Goal: Transaction & Acquisition: Purchase product/service

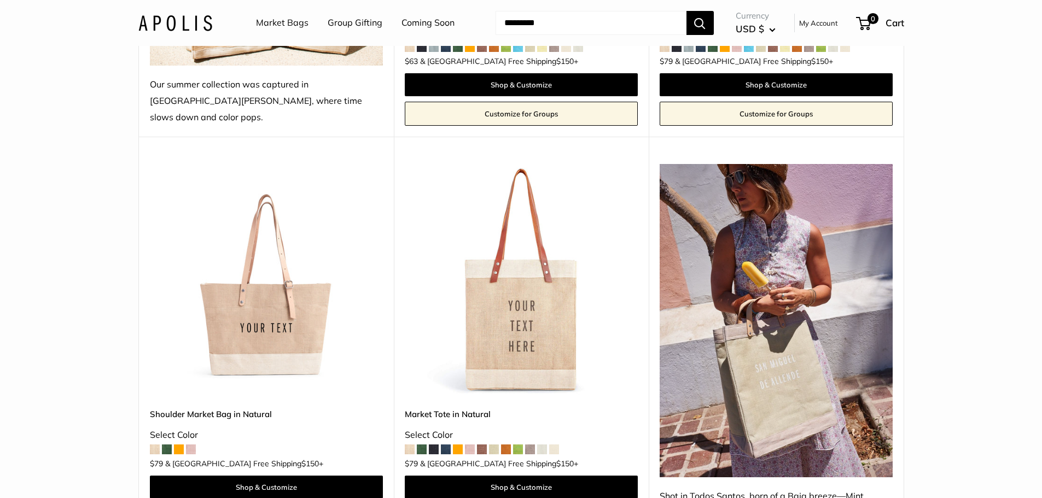
click at [0, 0] on img at bounding box center [0, 0] width 0 height 0
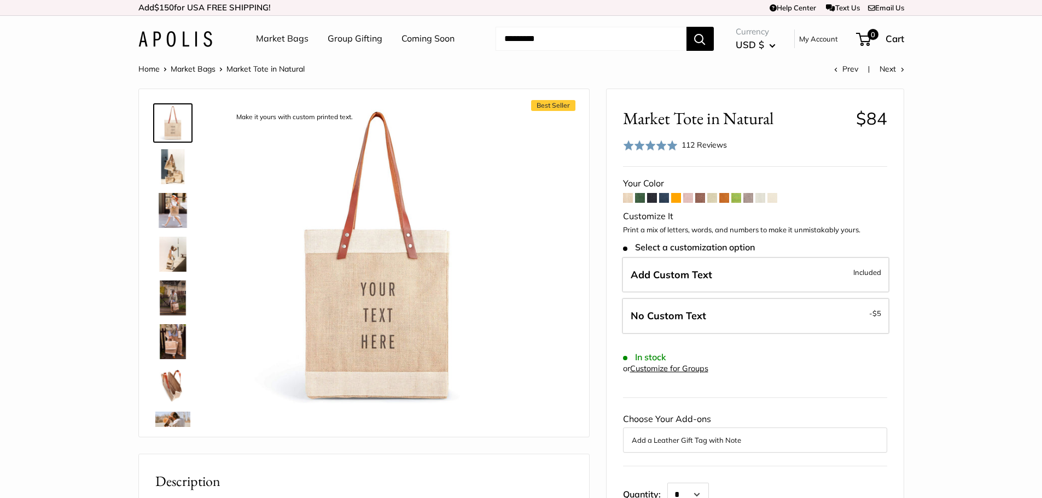
click at [166, 161] on img at bounding box center [172, 166] width 35 height 35
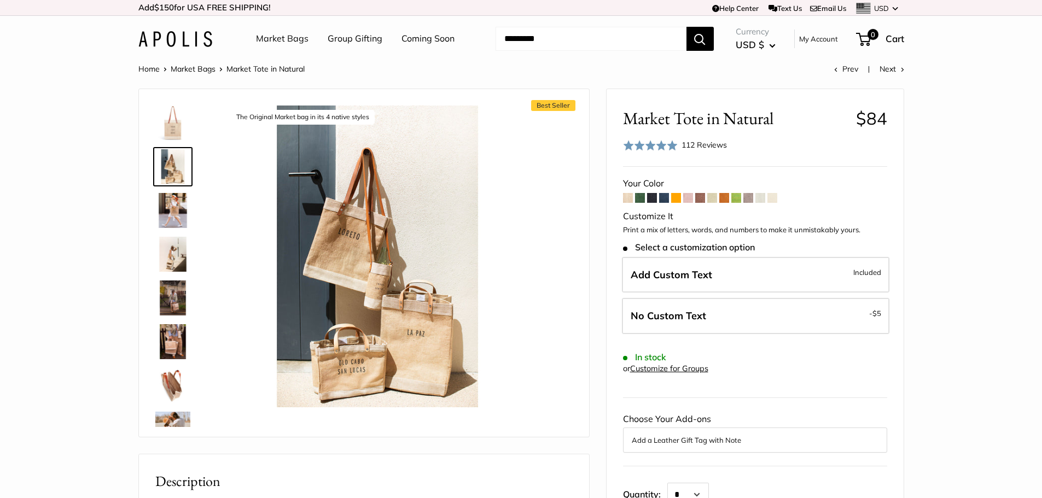
click at [169, 208] on img at bounding box center [172, 210] width 35 height 35
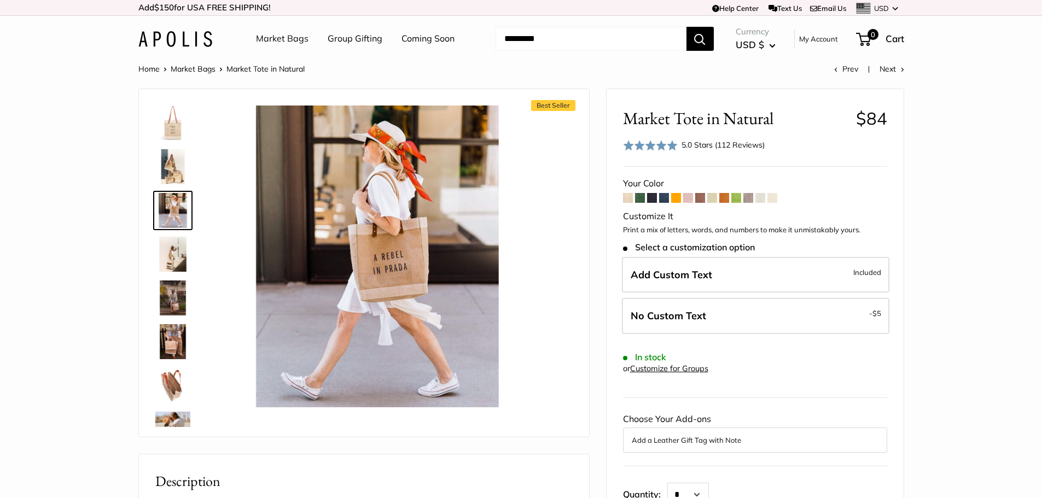
click at [165, 252] on img at bounding box center [172, 254] width 35 height 35
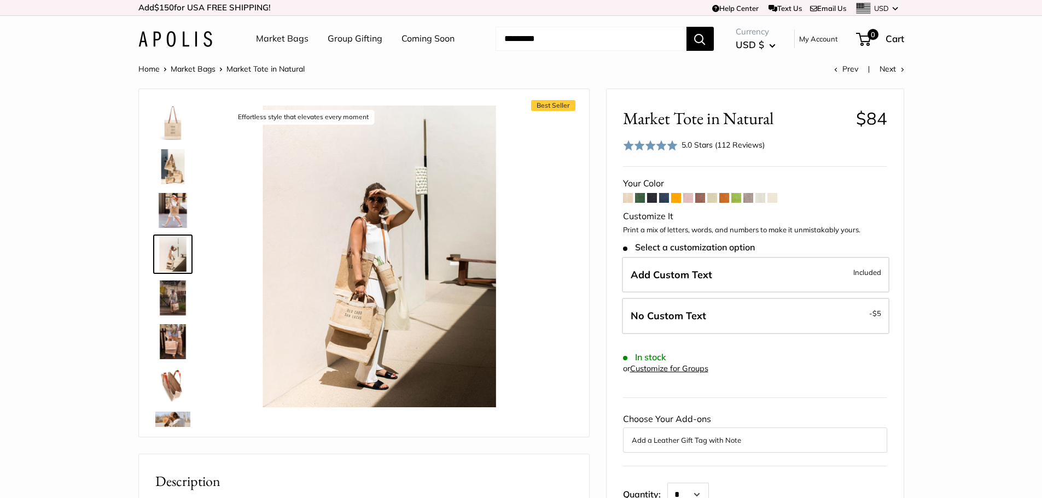
click at [168, 287] on img at bounding box center [172, 297] width 35 height 35
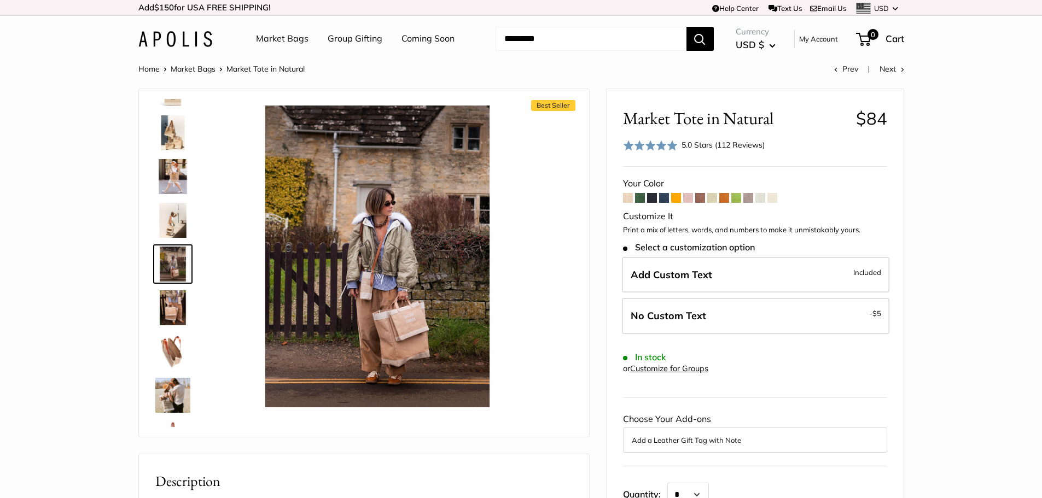
click at [171, 317] on img at bounding box center [172, 307] width 35 height 35
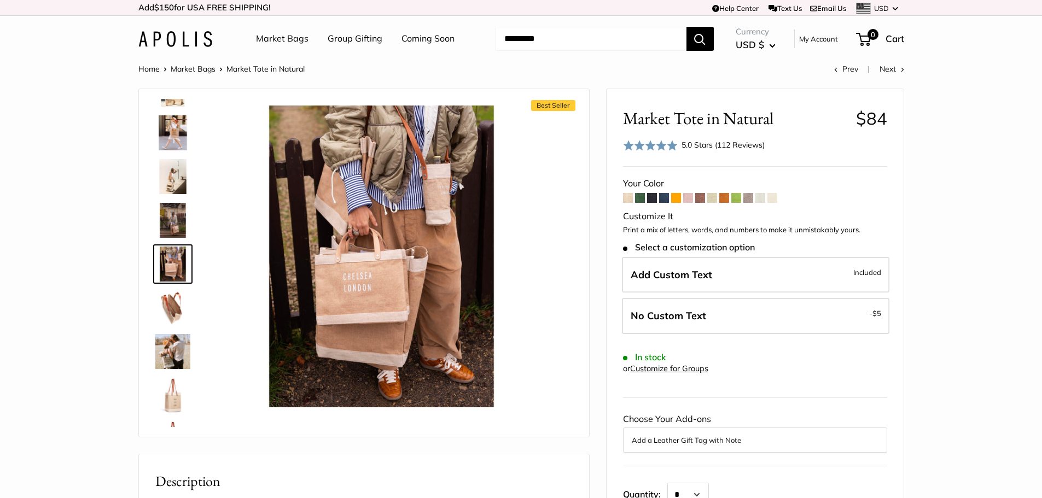
click at [171, 309] on img at bounding box center [172, 307] width 35 height 35
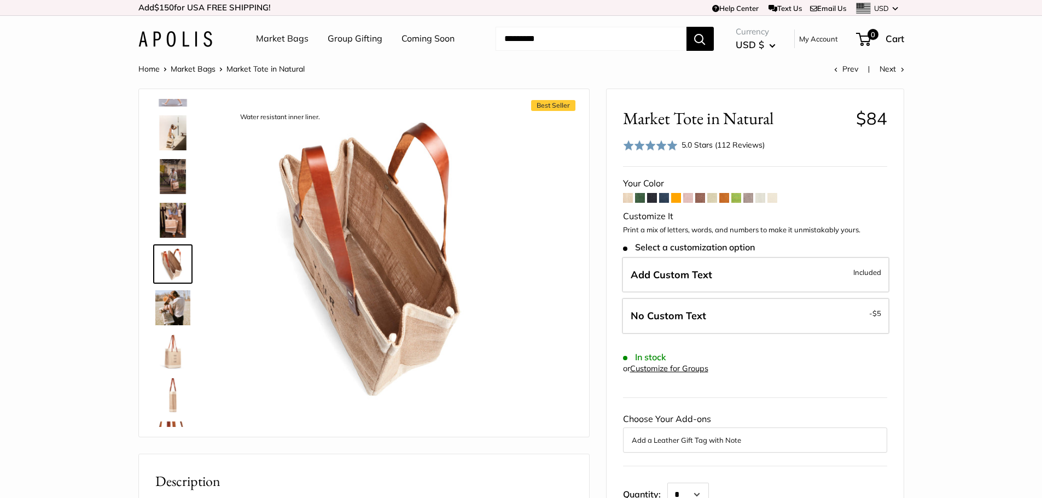
click at [172, 335] on img at bounding box center [172, 351] width 35 height 35
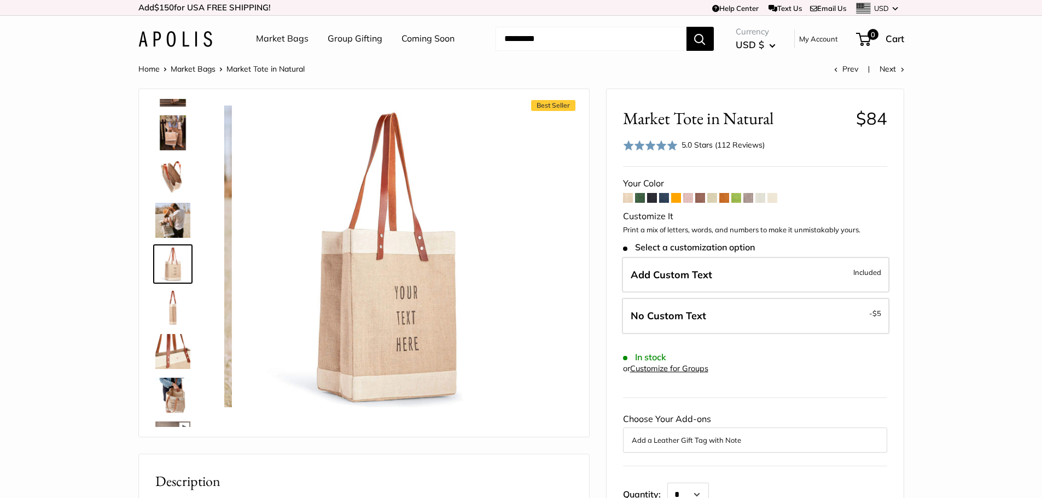
click at [174, 315] on img at bounding box center [172, 307] width 35 height 35
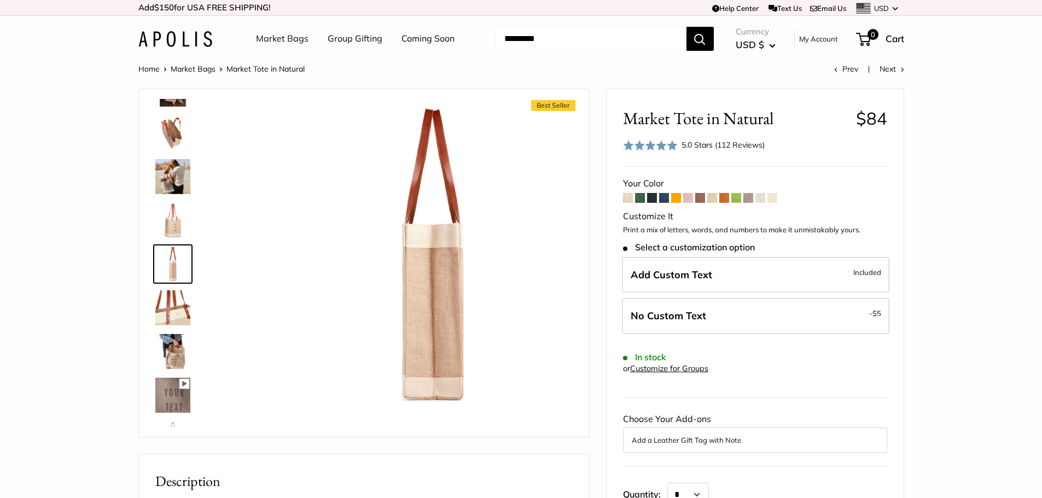
click at [174, 351] on img at bounding box center [172, 351] width 35 height 35
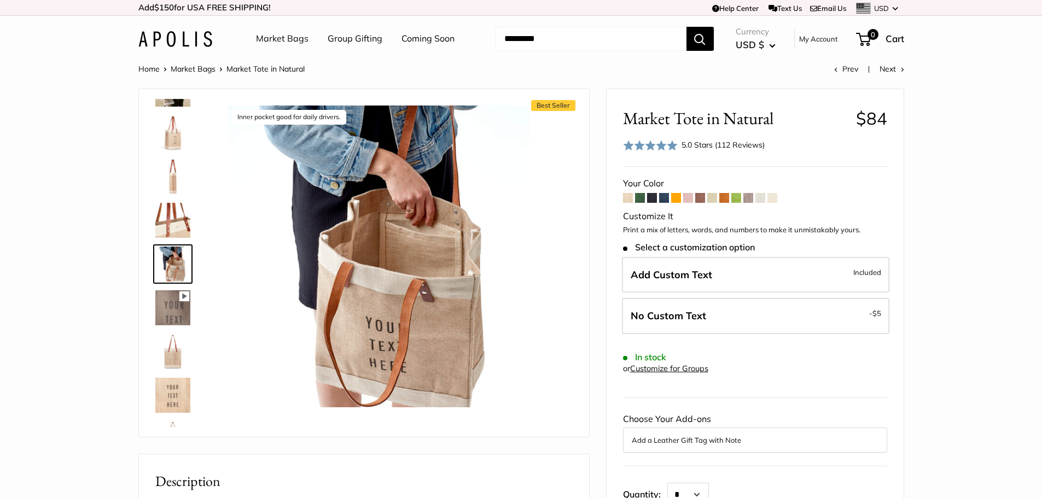
click at [172, 362] on img at bounding box center [172, 351] width 35 height 35
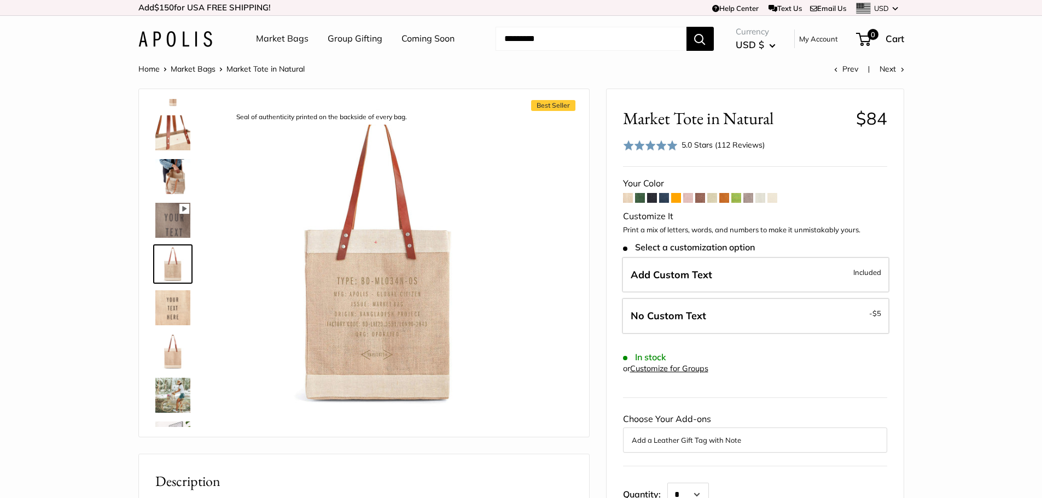
click at [172, 315] on img at bounding box center [172, 307] width 35 height 35
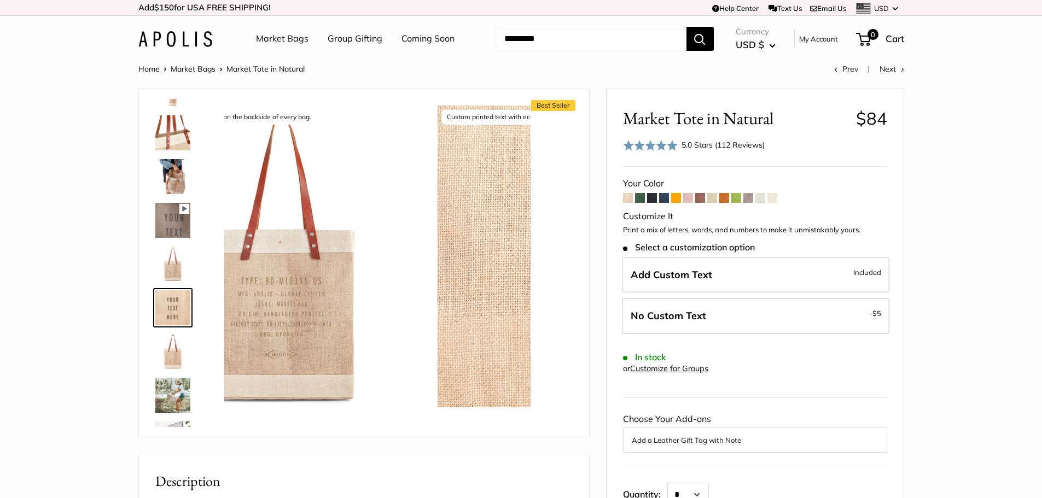
scroll to position [464, 0]
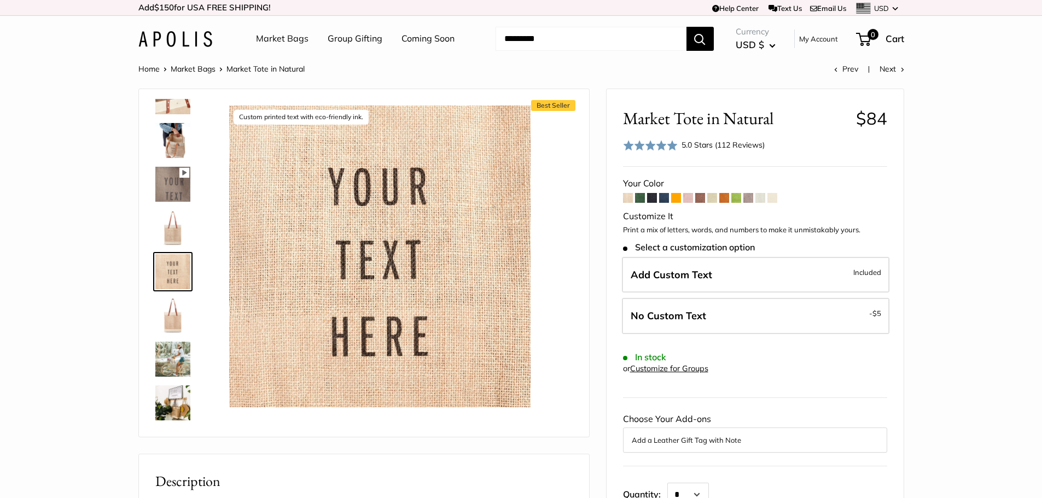
click at [169, 315] on img at bounding box center [172, 315] width 35 height 35
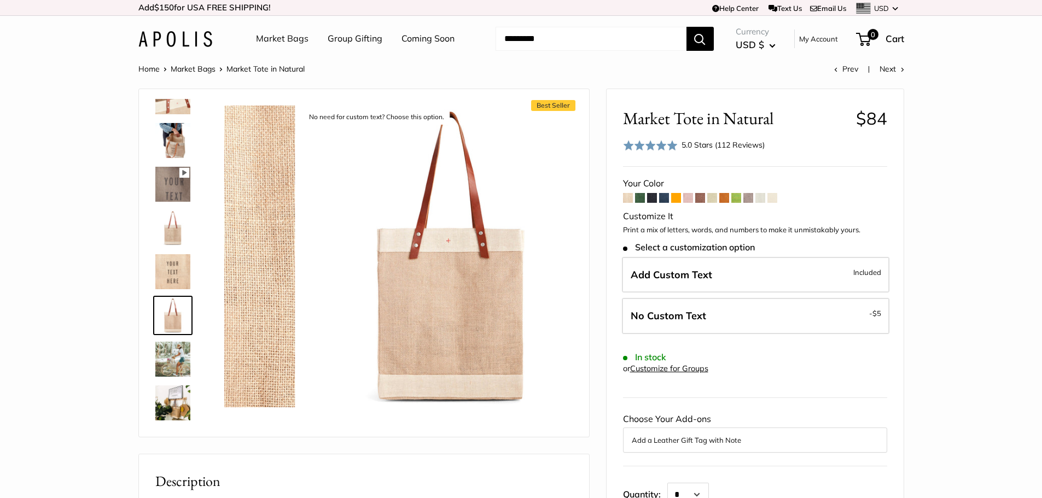
click at [172, 343] on img at bounding box center [172, 359] width 35 height 35
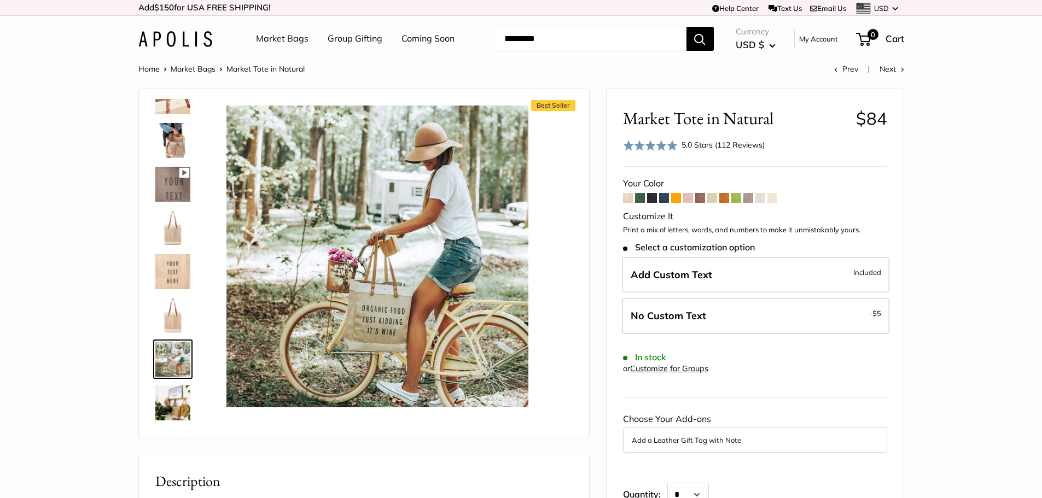
click at [168, 392] on img at bounding box center [172, 402] width 35 height 35
